Goal: Information Seeking & Learning: Learn about a topic

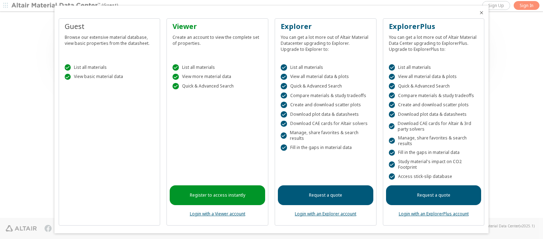
click at [478, 13] on icon "Close" at bounding box center [481, 13] width 6 height 6
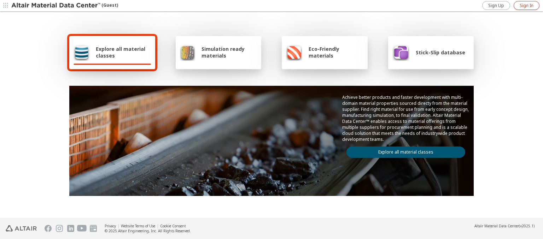
click at [526, 5] on span "Sign In" at bounding box center [526, 6] width 14 height 6
click at [56, 6] on img at bounding box center [56, 5] width 90 height 7
click at [120, 52] on span "Explore all material classes" at bounding box center [123, 52] width 55 height 13
click at [403, 151] on link "Explore all material classes" at bounding box center [405, 152] width 119 height 11
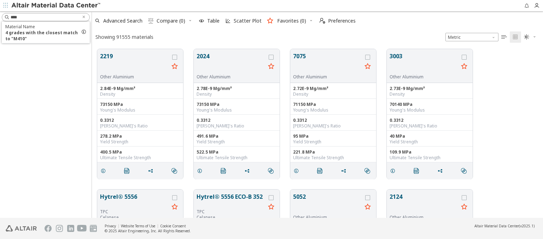
scroll to position [169, 445]
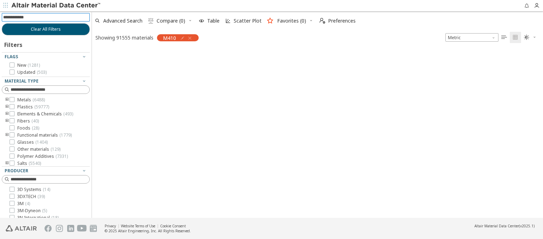
scroll to position [168, 445]
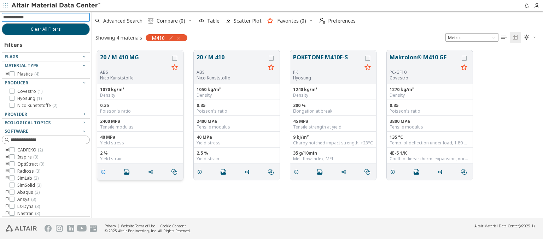
click at [104, 171] on icon "grid" at bounding box center [103, 172] width 6 height 6
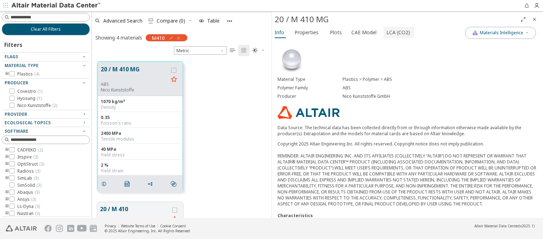
click at [394, 32] on span "LCA (CO2)" at bounding box center [398, 32] width 24 height 11
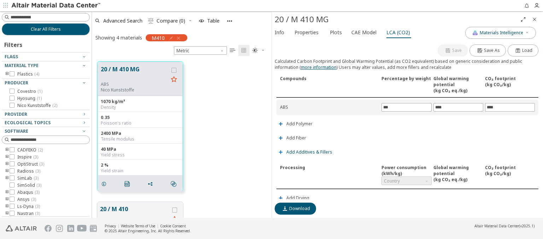
click at [308, 151] on span "Add Additives & Fillers" at bounding box center [309, 152] width 46 height 4
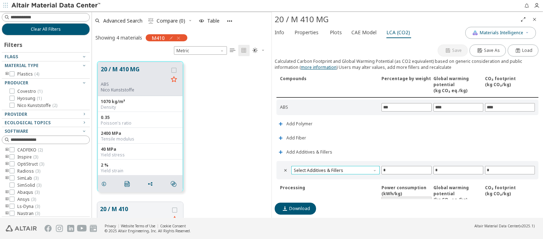
click at [334, 169] on span "Select Additives & Fillers" at bounding box center [335, 170] width 88 height 8
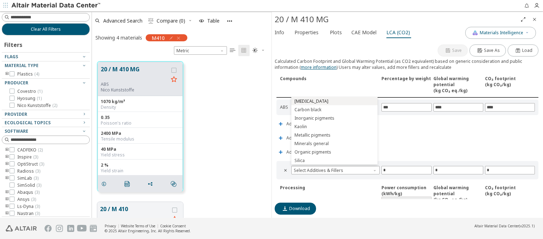
click at [334, 101] on span "Calcium carbonate" at bounding box center [334, 101] width 81 height 5
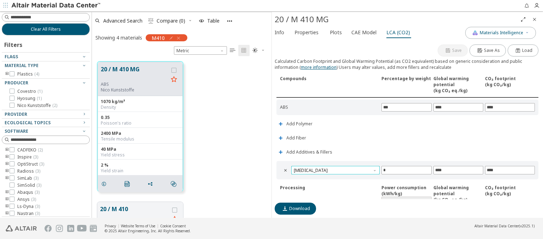
click at [334, 169] on span "Calcium carbonate" at bounding box center [335, 170] width 88 height 8
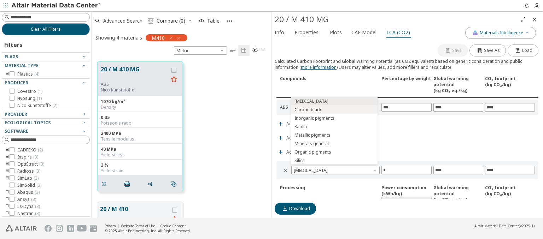
click at [334, 110] on span "Carbon black" at bounding box center [334, 109] width 81 height 5
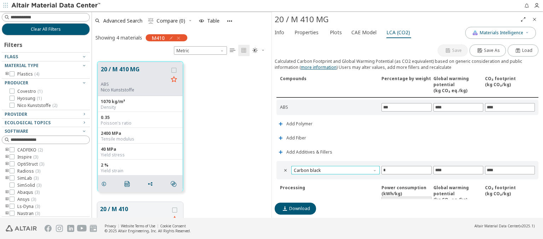
click at [334, 169] on span "Carbon black" at bounding box center [335, 170] width 88 height 8
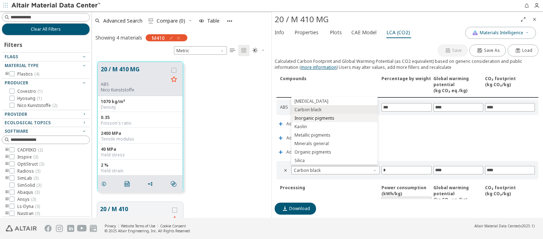
click at [334, 118] on span "Inorganic pigments" at bounding box center [334, 118] width 81 height 5
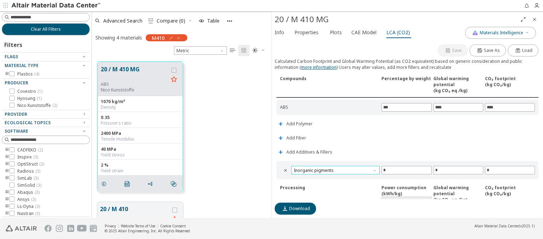
click at [334, 169] on span "Inorganic pigments" at bounding box center [335, 170] width 88 height 8
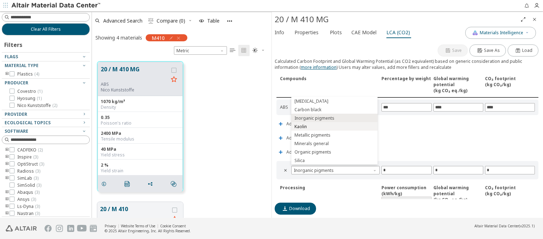
click at [334, 126] on span "Kaolin" at bounding box center [334, 126] width 81 height 5
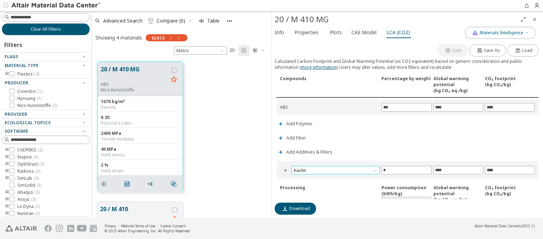
click at [334, 169] on span "Kaolin" at bounding box center [335, 170] width 88 height 8
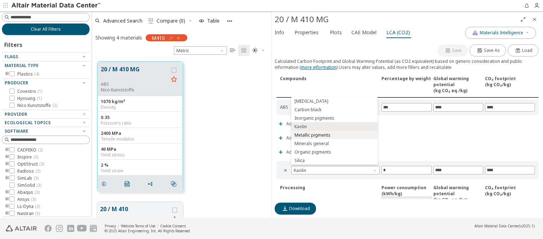
click at [334, 135] on span "Metallic pigments" at bounding box center [334, 135] width 81 height 5
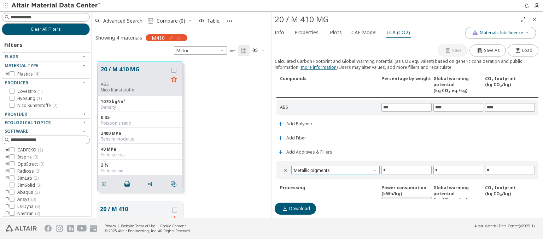
click at [334, 169] on span "Metallic pigments" at bounding box center [335, 170] width 88 height 8
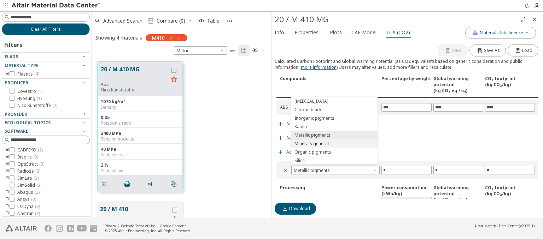
click at [334, 143] on span "Minerals general" at bounding box center [334, 143] width 81 height 5
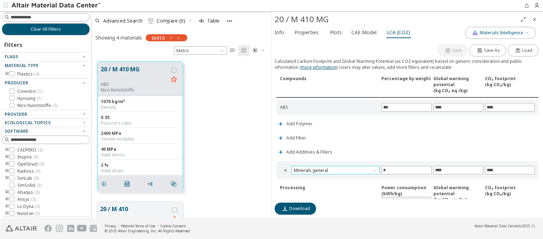
click at [334, 169] on span "Minerals general" at bounding box center [335, 170] width 88 height 8
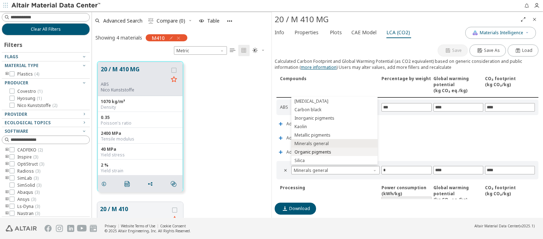
click at [334, 152] on span "Organic pigments" at bounding box center [334, 152] width 81 height 5
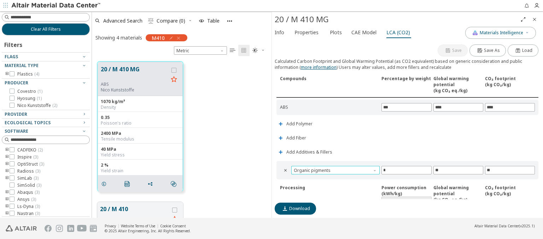
click at [334, 169] on span "Organic pigments" at bounding box center [335, 170] width 88 height 8
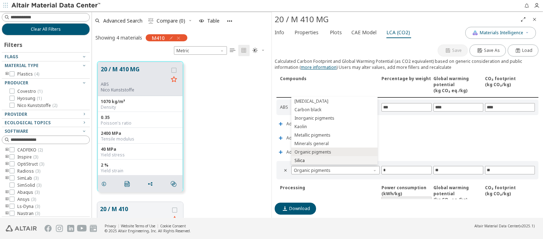
click at [334, 160] on span "Silica" at bounding box center [334, 160] width 81 height 5
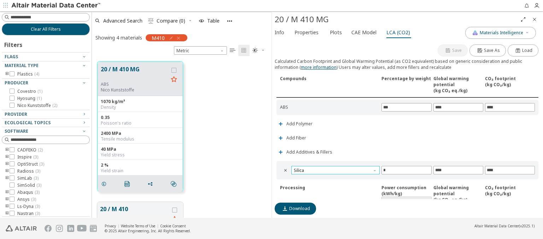
click at [334, 169] on span "Silica" at bounding box center [335, 170] width 88 height 8
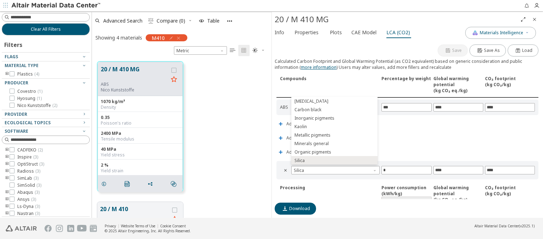
click at [534, 19] on icon "Close" at bounding box center [534, 20] width 6 height 6
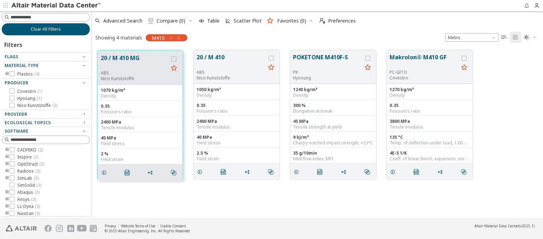
click at [43, 29] on span "Clear All Filters" at bounding box center [46, 29] width 30 height 6
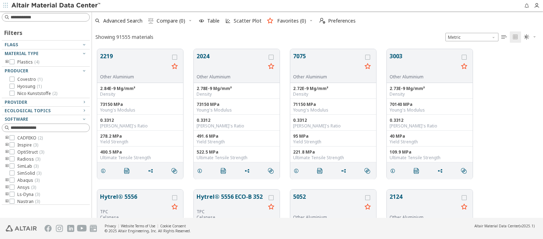
scroll to position [169, 445]
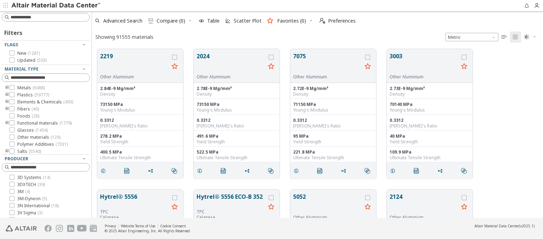
click at [56, 6] on img at bounding box center [56, 5] width 90 height 7
